Goal: Task Accomplishment & Management: Use online tool/utility

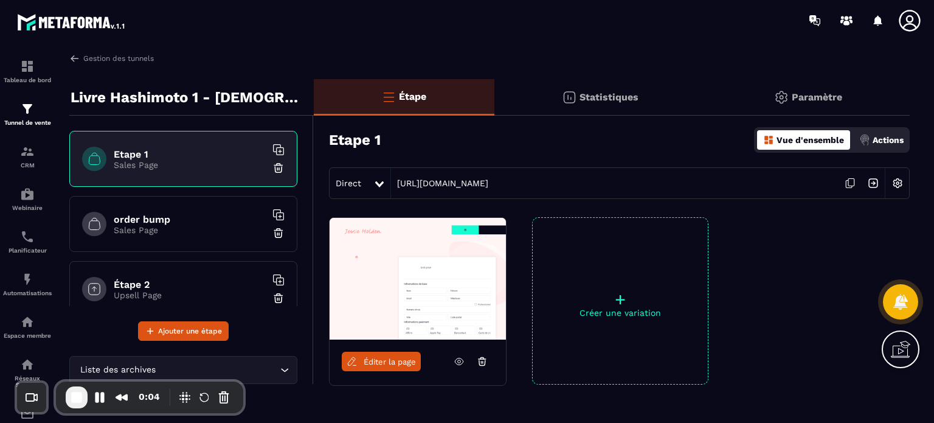
drag, startPoint x: 0, startPoint y: 0, endPoint x: 808, endPoint y: 94, distance: 813.2
click at [808, 94] on p "Paramètre" at bounding box center [817, 97] width 50 height 12
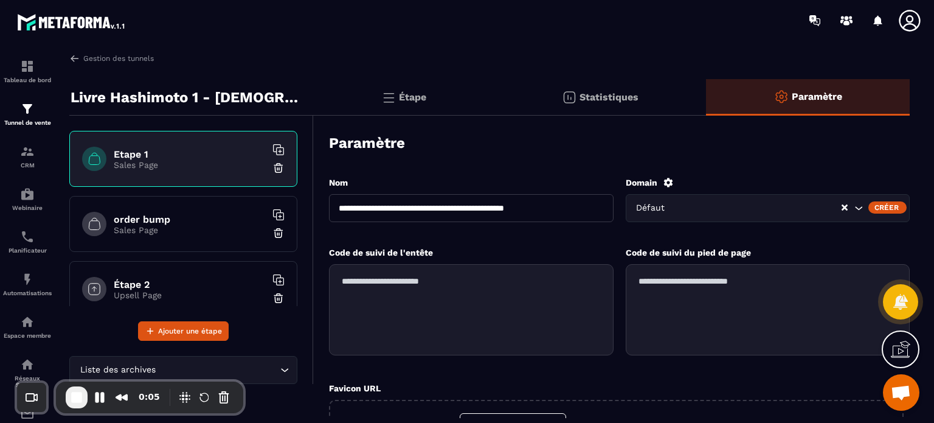
click at [650, 201] on div "Défaut" at bounding box center [738, 207] width 210 height 13
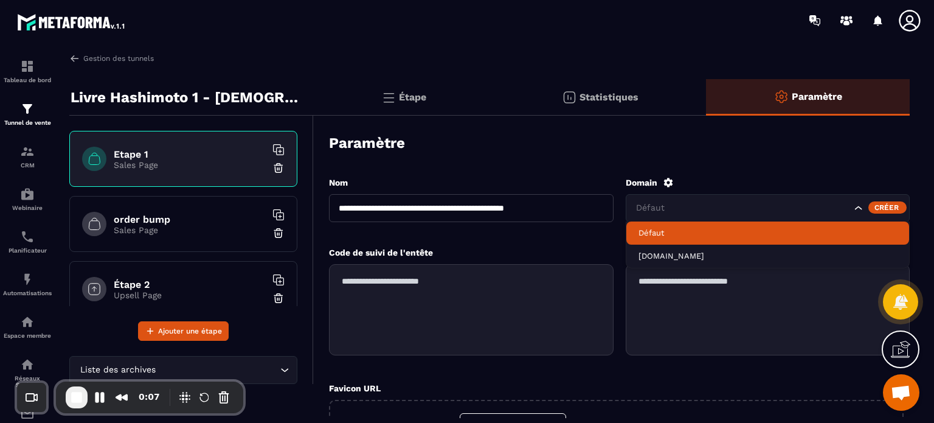
click at [668, 179] on icon at bounding box center [668, 182] width 9 height 9
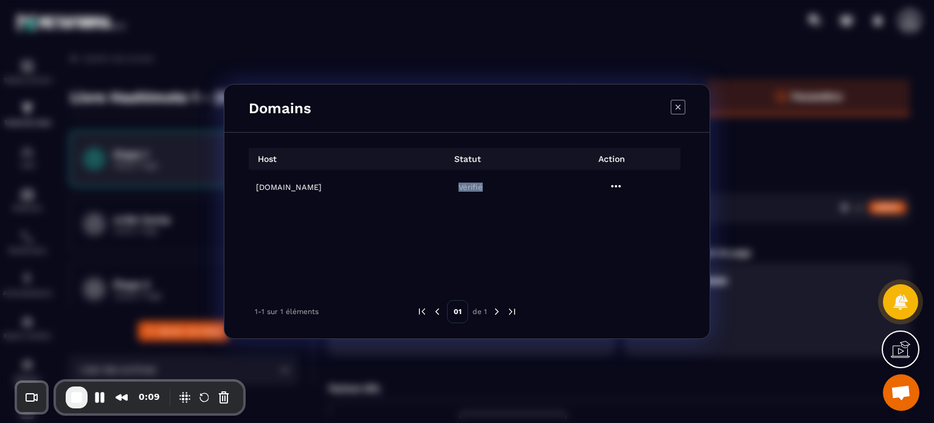
drag, startPoint x: 508, startPoint y: 182, endPoint x: 452, endPoint y: 187, distance: 56.2
click at [452, 187] on td "Vérifié" at bounding box center [466, 187] width 145 height 35
click at [679, 102] on icon "Modal window" at bounding box center [678, 107] width 15 height 15
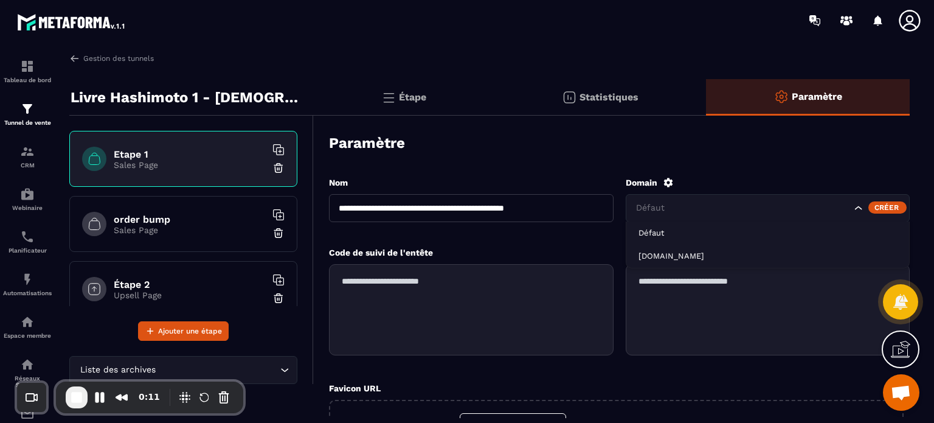
click at [645, 209] on div "Défaut" at bounding box center [743, 207] width 221 height 13
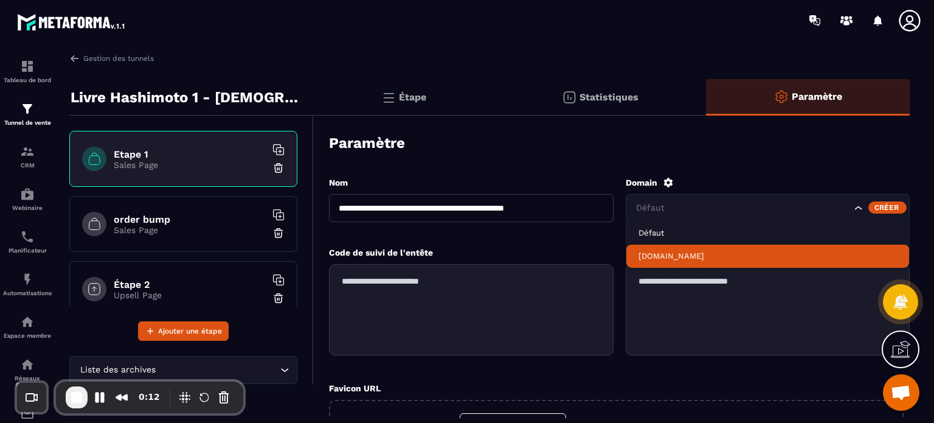
click at [645, 255] on p "[DOMAIN_NAME]" at bounding box center [768, 256] width 259 height 11
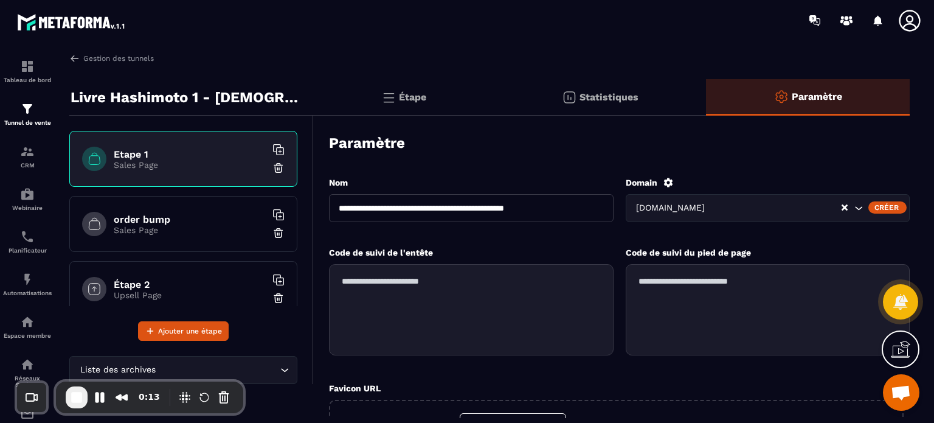
click at [686, 139] on div "Paramètre" at bounding box center [619, 143] width 581 height 43
click at [640, 160] on div "Paramètre" at bounding box center [619, 143] width 581 height 43
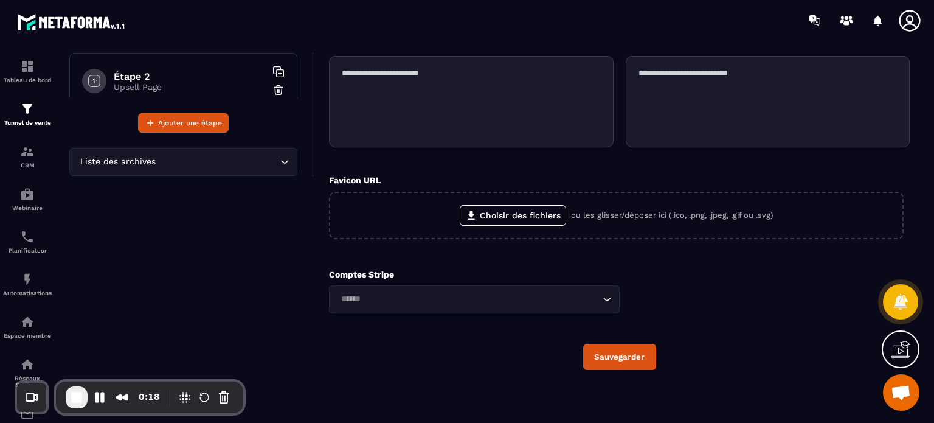
click at [603, 353] on button "Sauvegarder" at bounding box center [619, 357] width 73 height 26
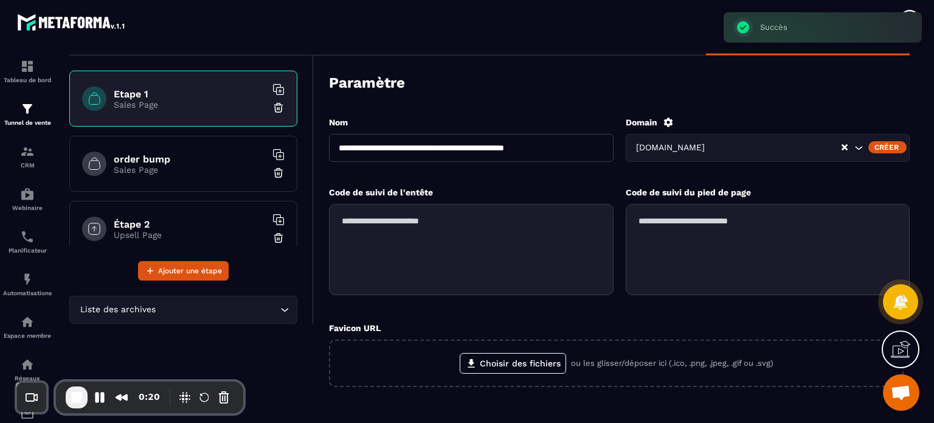
scroll to position [0, 0]
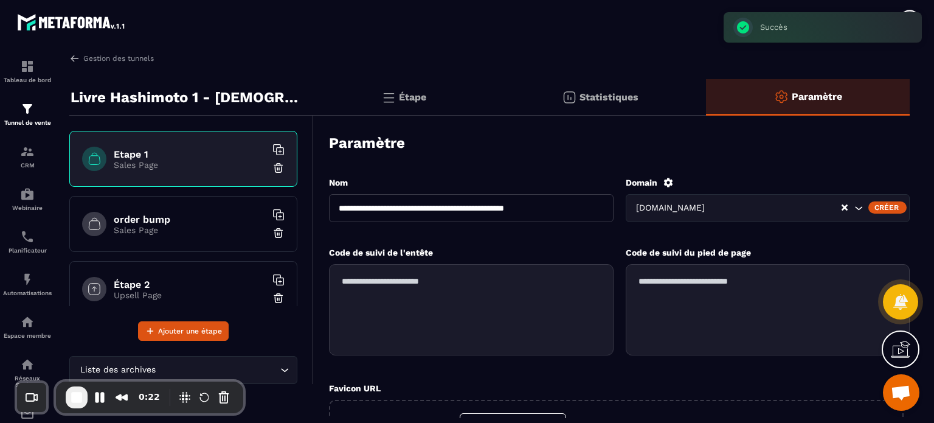
click at [401, 99] on p "Étape" at bounding box center [412, 97] width 27 height 12
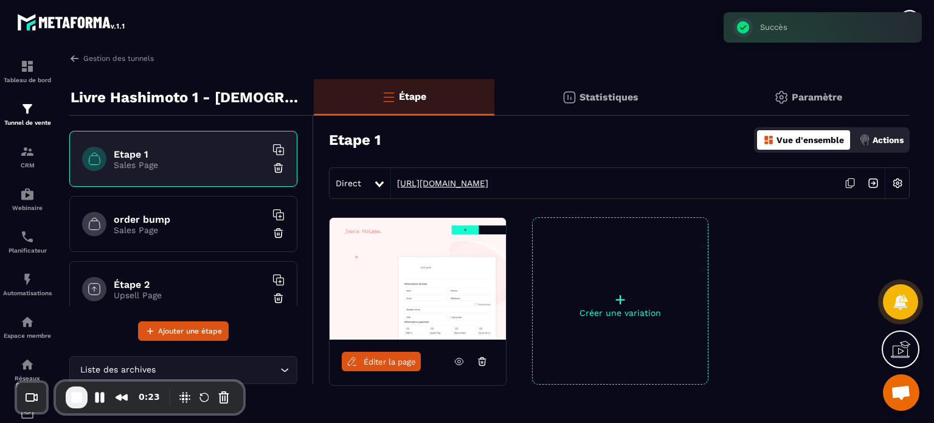
click at [443, 185] on link "[URL][DOMAIN_NAME]" at bounding box center [439, 183] width 97 height 10
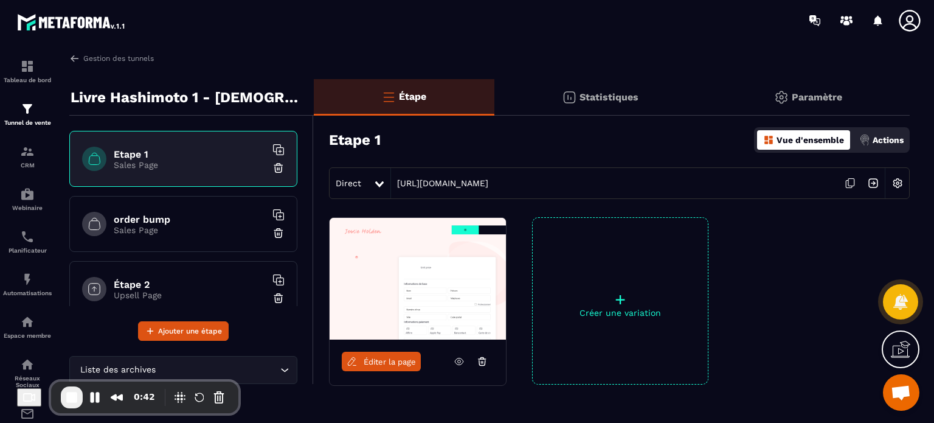
click at [900, 178] on img at bounding box center [897, 183] width 23 height 23
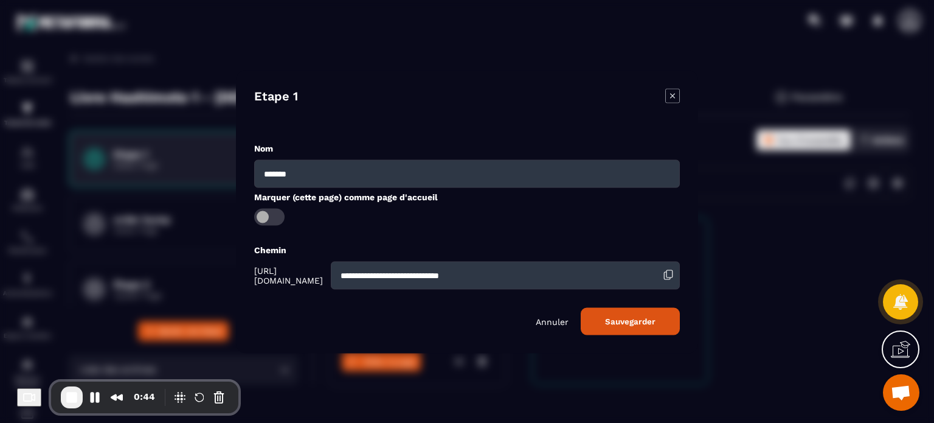
drag, startPoint x: 555, startPoint y: 272, endPoint x: 378, endPoint y: 266, distance: 177.1
click at [378, 266] on input "**********" at bounding box center [505, 275] width 349 height 28
type input "*"
type input "**********"
click at [581, 307] on button "Sauvegarder" at bounding box center [630, 320] width 99 height 27
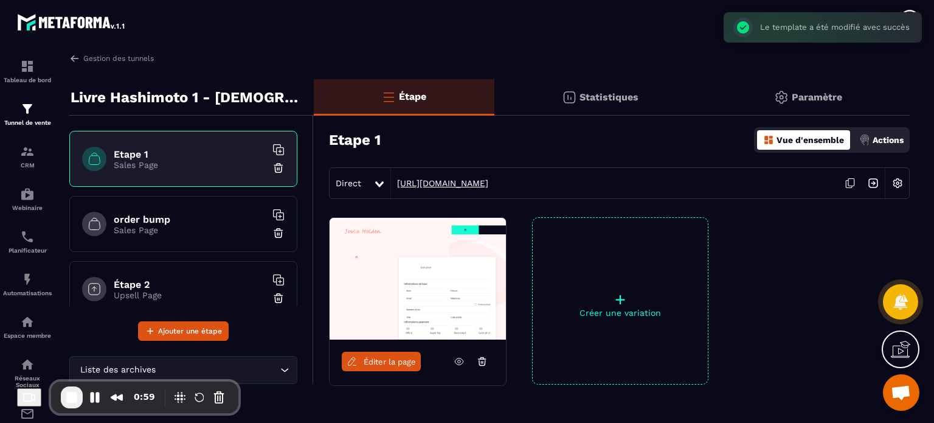
click at [457, 187] on link "[URL][DOMAIN_NAME]" at bounding box center [439, 183] width 97 height 10
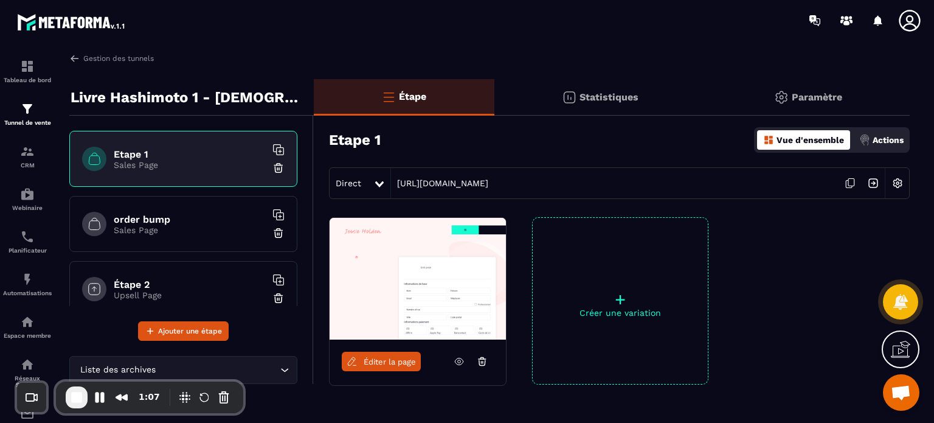
click at [897, 188] on img at bounding box center [897, 183] width 23 height 23
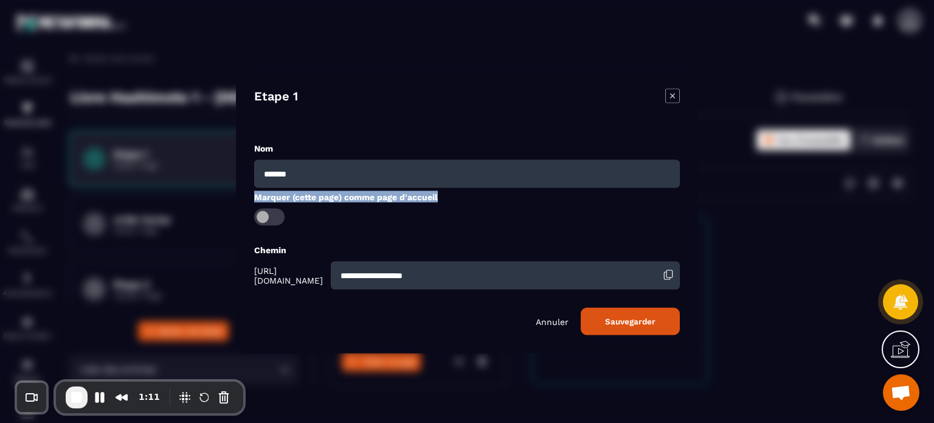
drag, startPoint x: 255, startPoint y: 195, endPoint x: 419, endPoint y: 210, distance: 164.9
click at [419, 210] on div "Marquer (cette page) comme page d'accueil" at bounding box center [467, 207] width 426 height 35
drag, startPoint x: 374, startPoint y: 277, endPoint x: 246, endPoint y: 276, distance: 127.7
click at [246, 276] on div "**********" at bounding box center [467, 211] width 462 height 283
click at [671, 97] on icon "Modal window" at bounding box center [672, 95] width 15 height 15
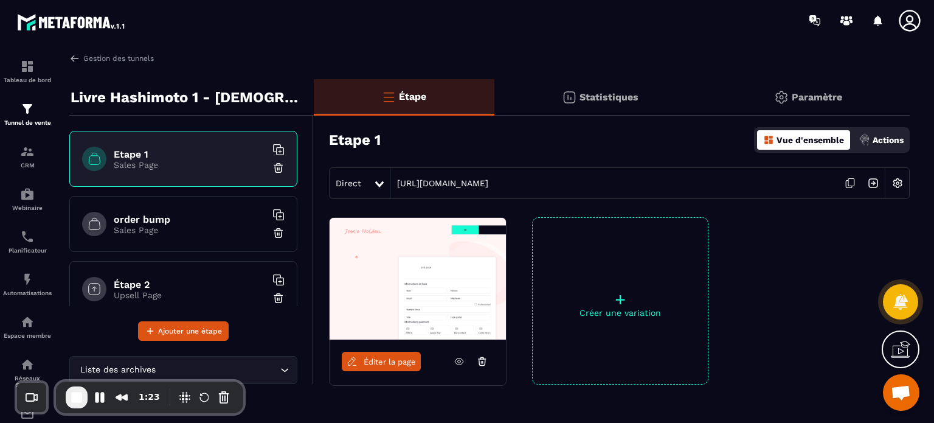
click at [903, 186] on img at bounding box center [897, 183] width 23 height 23
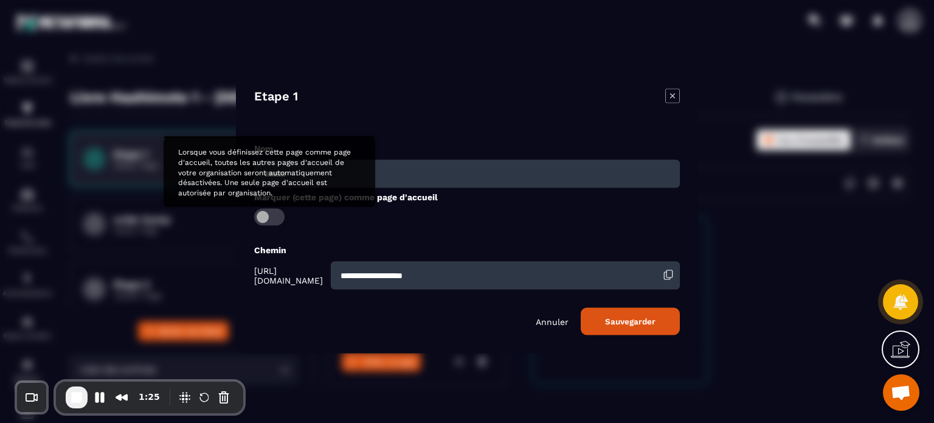
click at [272, 220] on span "Modal window" at bounding box center [269, 216] width 30 height 17
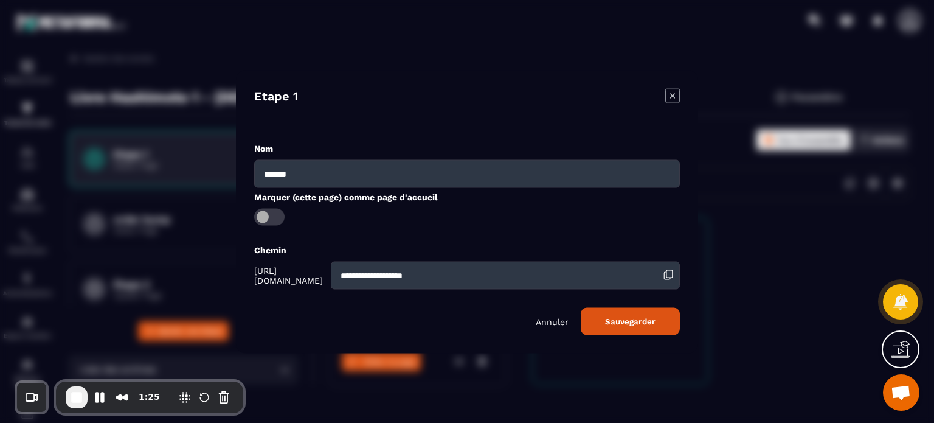
click at [272, 220] on span "Modal window" at bounding box center [269, 216] width 30 height 17
click at [637, 318] on button "Sauvegarder" at bounding box center [630, 320] width 99 height 27
